Goal: Task Accomplishment & Management: Use online tool/utility

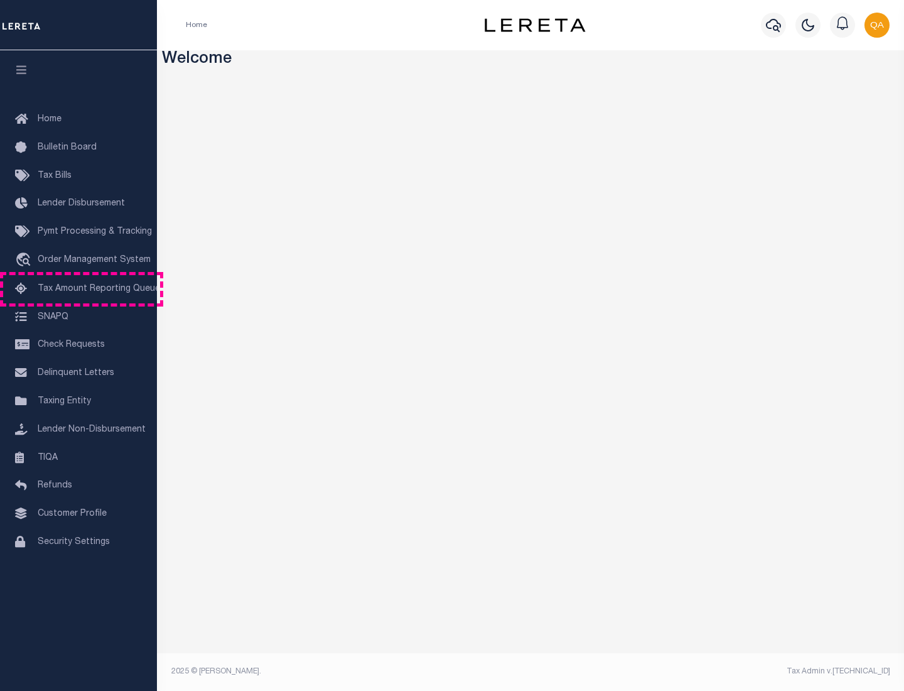
click at [79, 289] on span "Tax Amount Reporting Queue" at bounding box center [99, 289] width 122 height 9
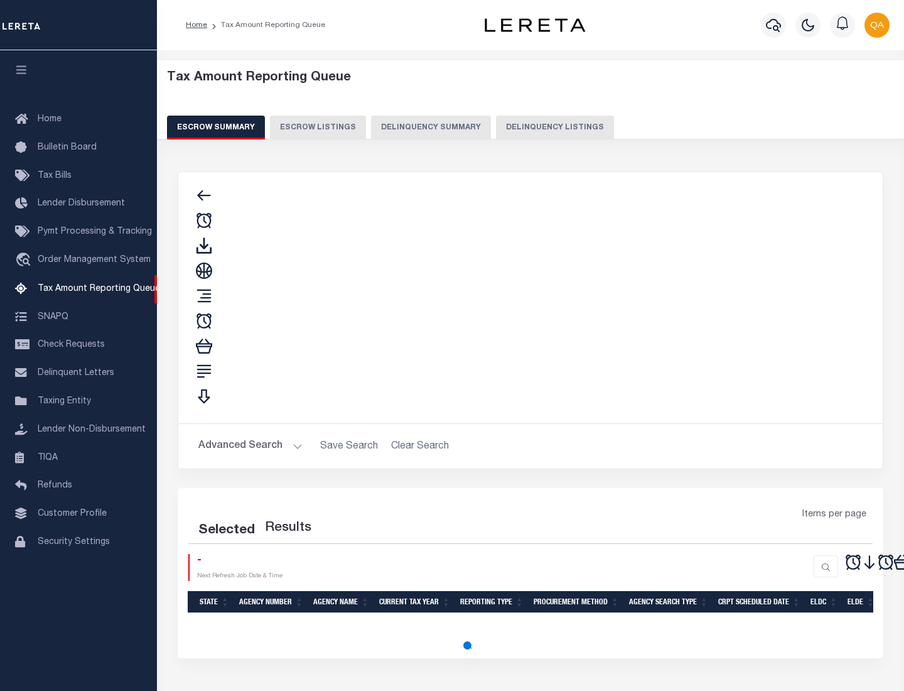
select select "100"
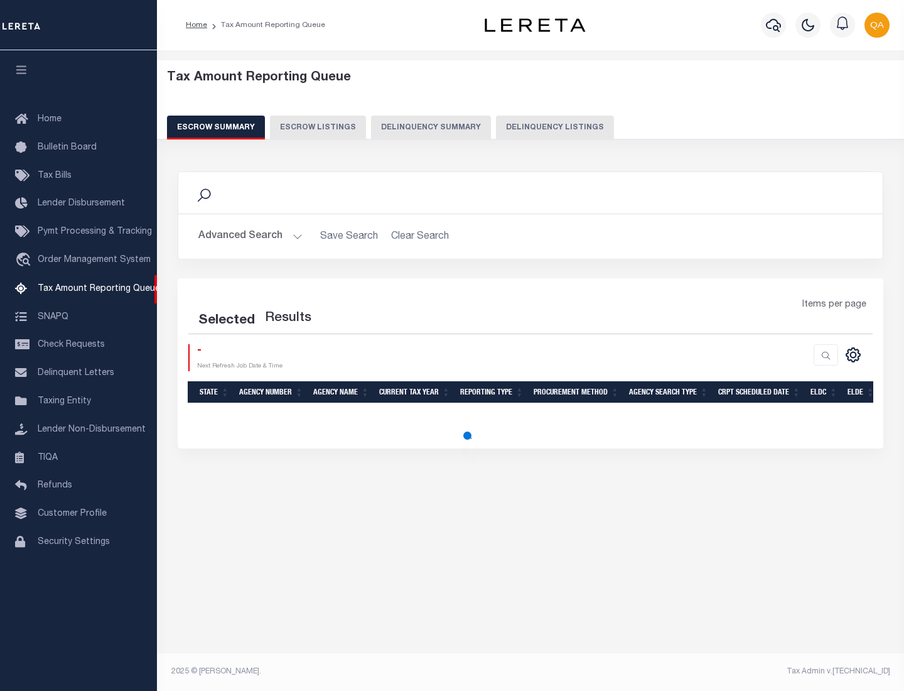
select select "100"
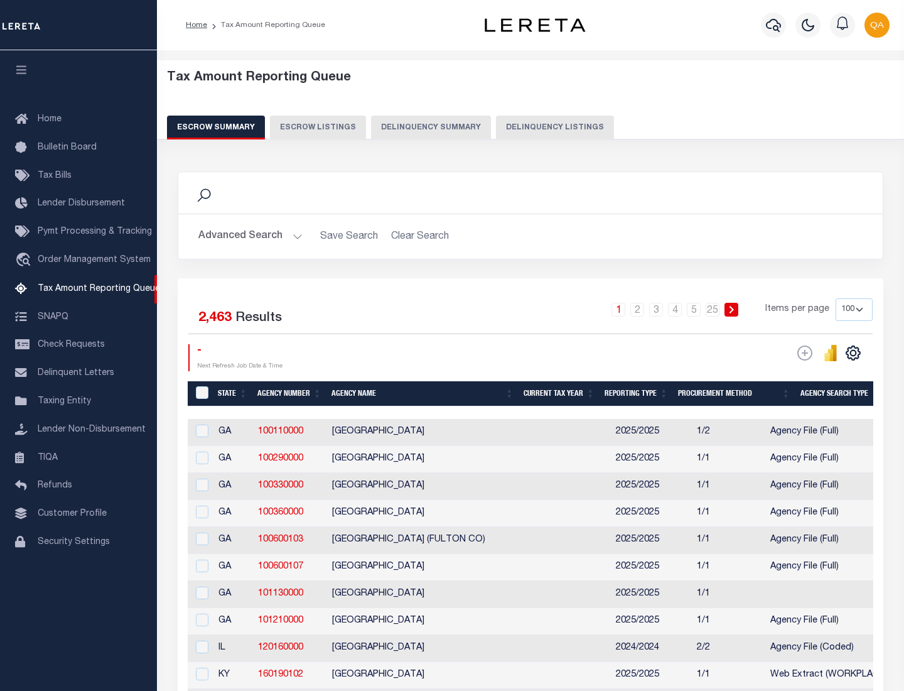
scroll to position [1424, 0]
